Goal: Task Accomplishment & Management: Manage account settings

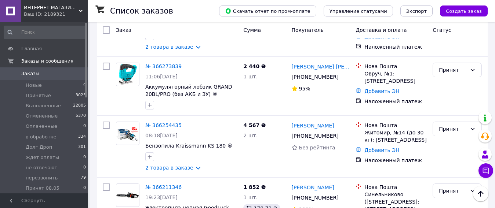
scroll to position [367, 0]
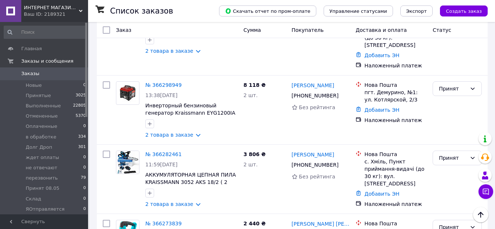
scroll to position [110, 0]
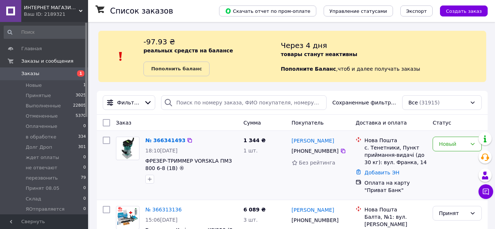
scroll to position [37, 0]
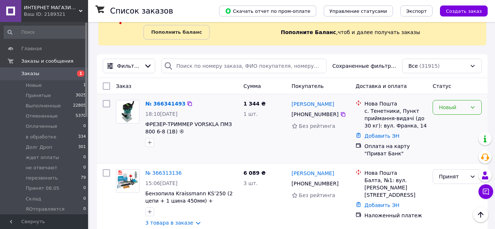
click at [446, 106] on div "Новый" at bounding box center [452, 107] width 28 height 8
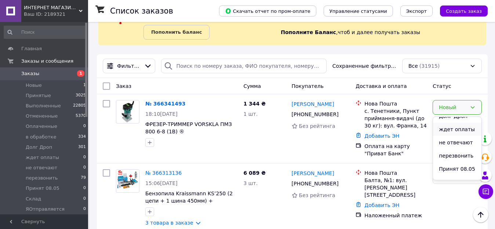
click at [450, 131] on li "ждет оплаты" at bounding box center [457, 129] width 48 height 13
